Goal: Find specific page/section: Find specific page/section

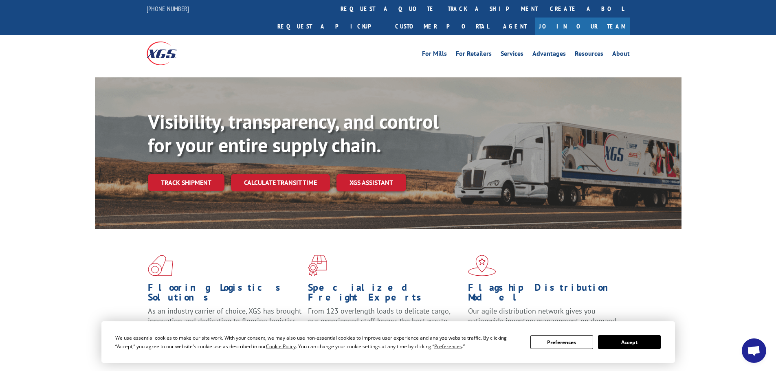
click at [629, 340] on button "Accept" at bounding box center [629, 342] width 63 height 14
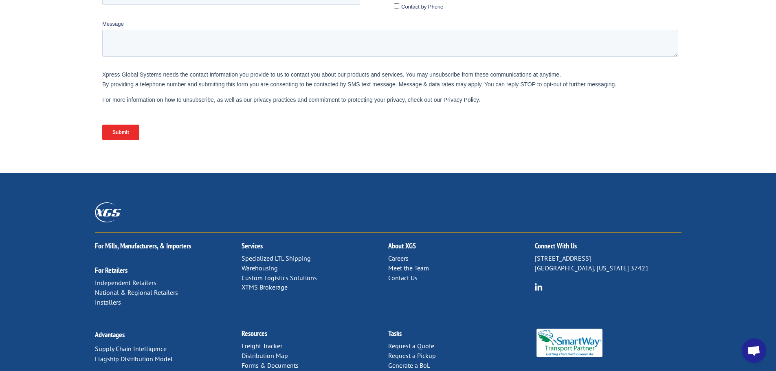
scroll to position [334, 0]
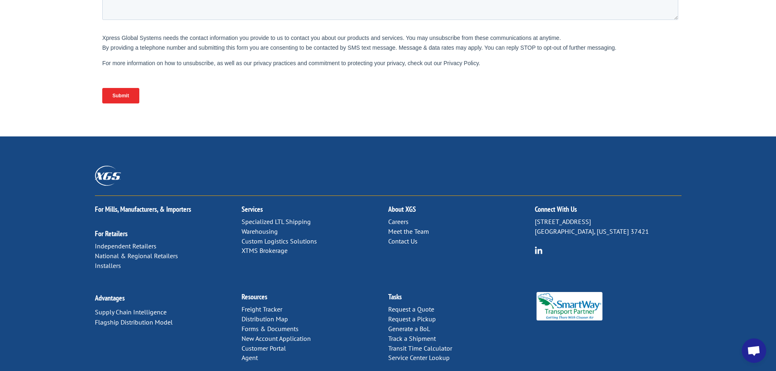
click at [416, 217] on p "Careers Meet the Team Contact Us" at bounding box center [461, 231] width 147 height 29
click at [419, 227] on link "Meet the Team" at bounding box center [408, 231] width 41 height 8
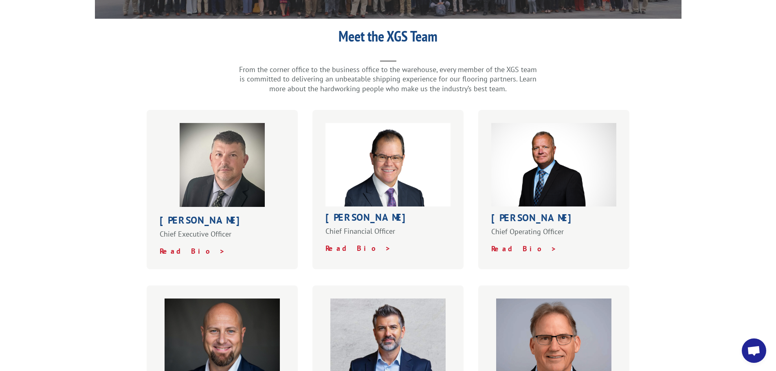
scroll to position [448, 0]
